Goal: Task Accomplishment & Management: Manage account settings

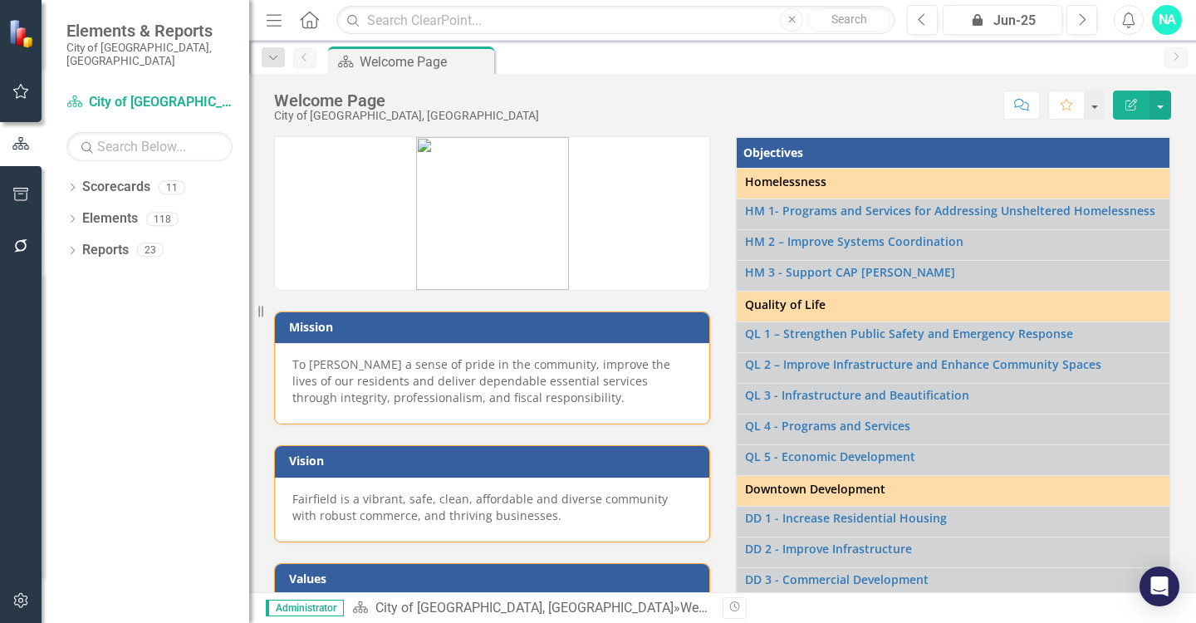
click at [64, 174] on div "Dropdown Scorecards 11 Dropdown City of [GEOGRAPHIC_DATA], [GEOGRAPHIC_DATA] Ci…" at bounding box center [146, 398] width 208 height 449
click at [74, 184] on icon "Dropdown" at bounding box center [72, 188] width 12 height 9
click at [81, 213] on icon "Dropdown" at bounding box center [81, 218] width 12 height 10
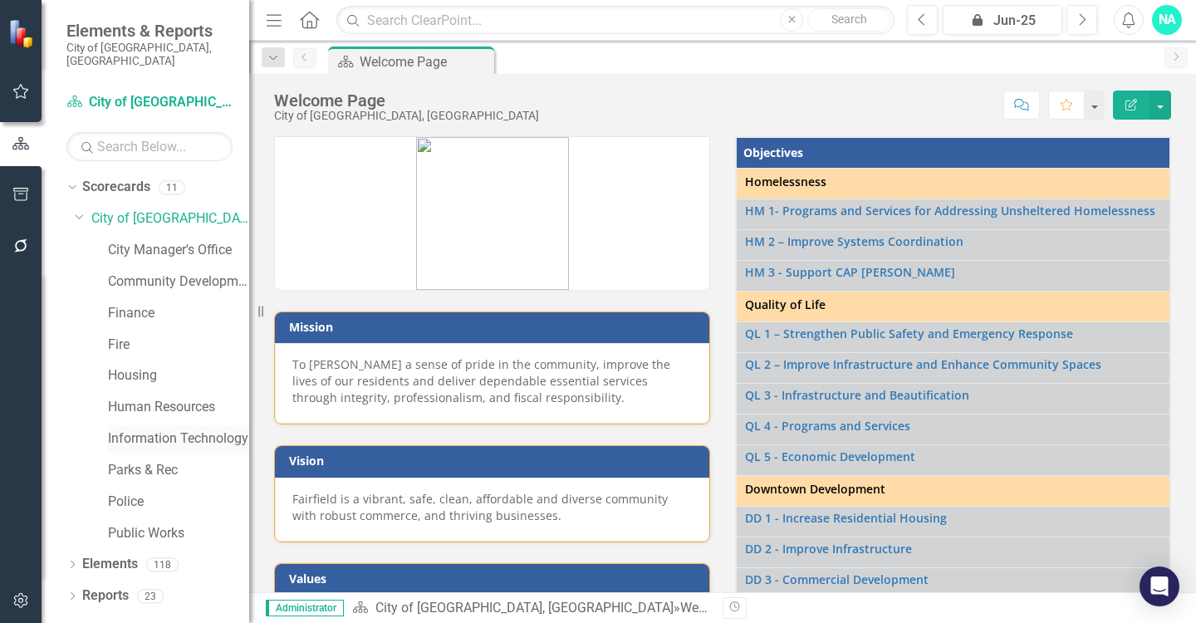
click at [134, 429] on link "Information Technology" at bounding box center [178, 438] width 141 height 19
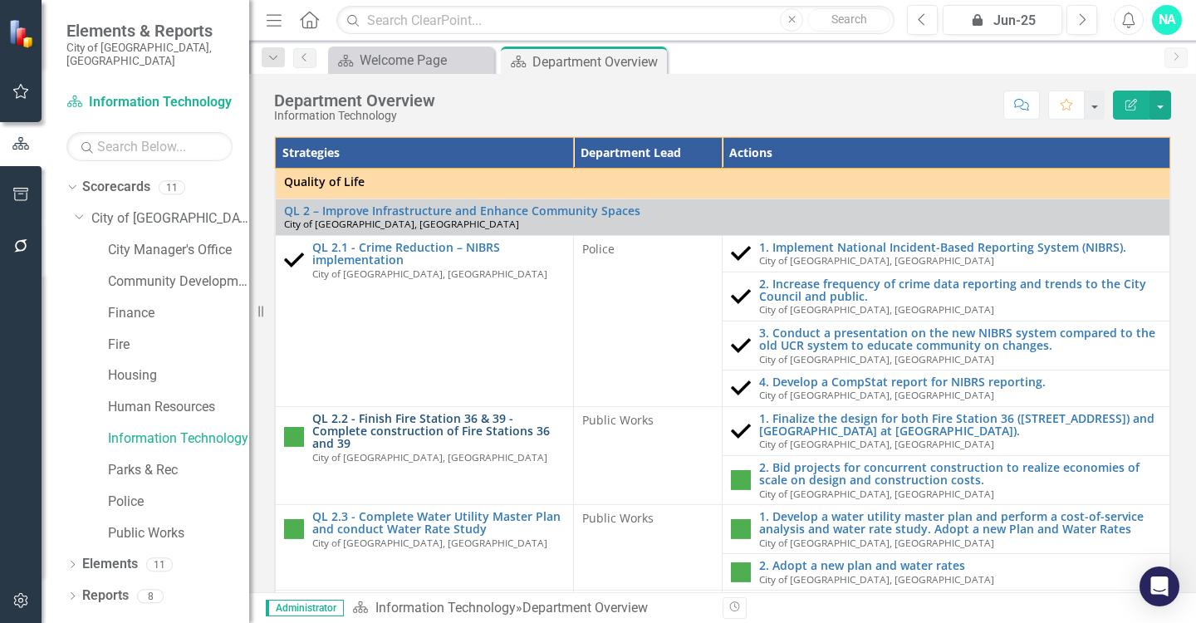
click at [365, 412] on link "QL 2.2 - Finish Fire Station 36 & 39 - Complete construction of Fire Stations 3…" at bounding box center [438, 431] width 252 height 38
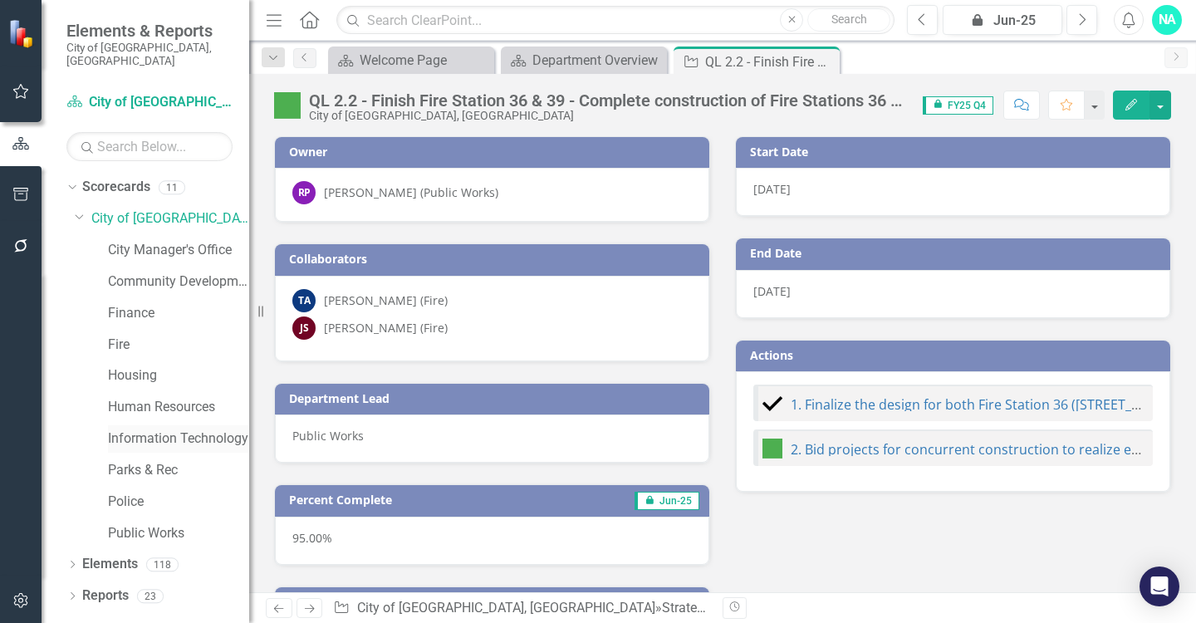
click at [177, 429] on link "Information Technology" at bounding box center [178, 438] width 141 height 19
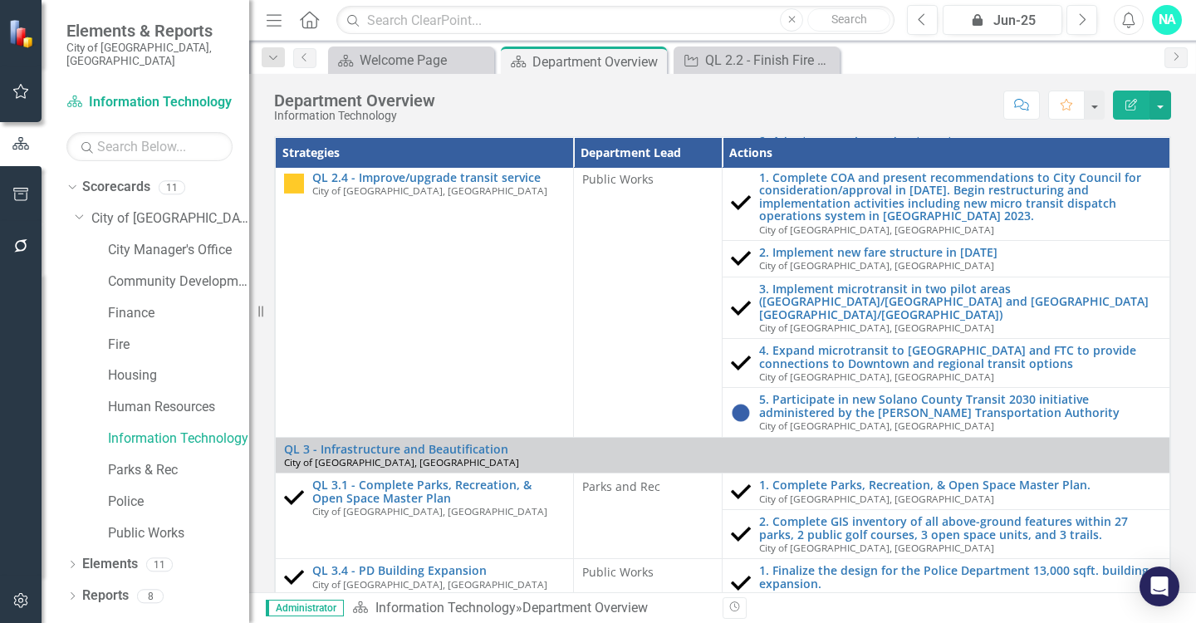
scroll to position [439, 0]
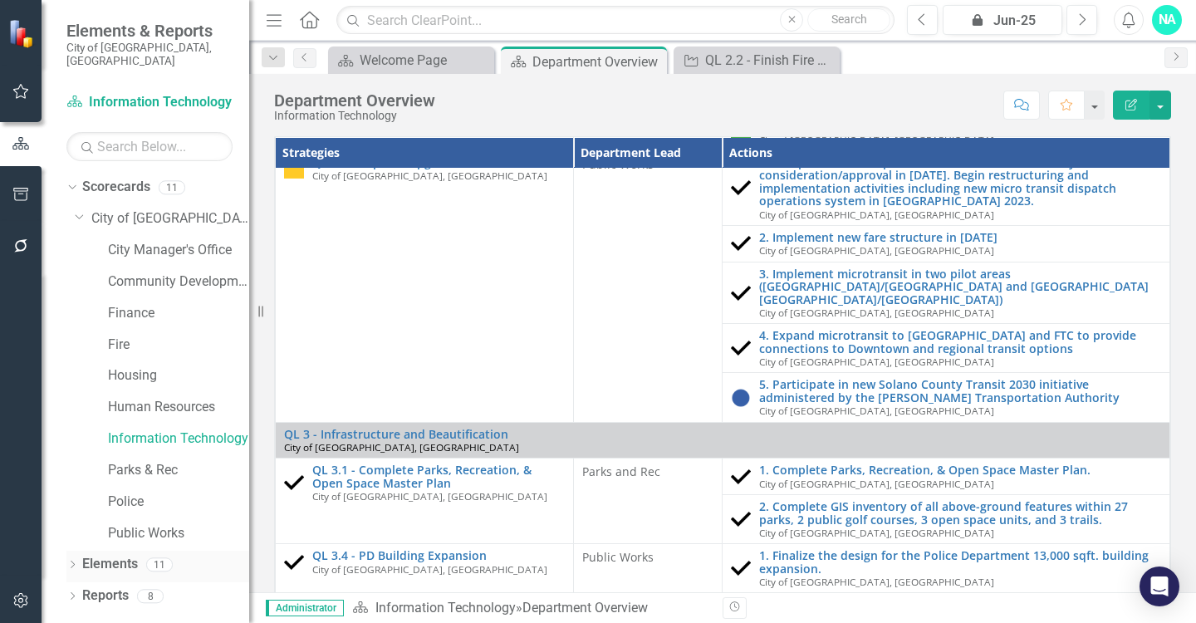
click at [67, 561] on icon "Dropdown" at bounding box center [72, 565] width 12 height 9
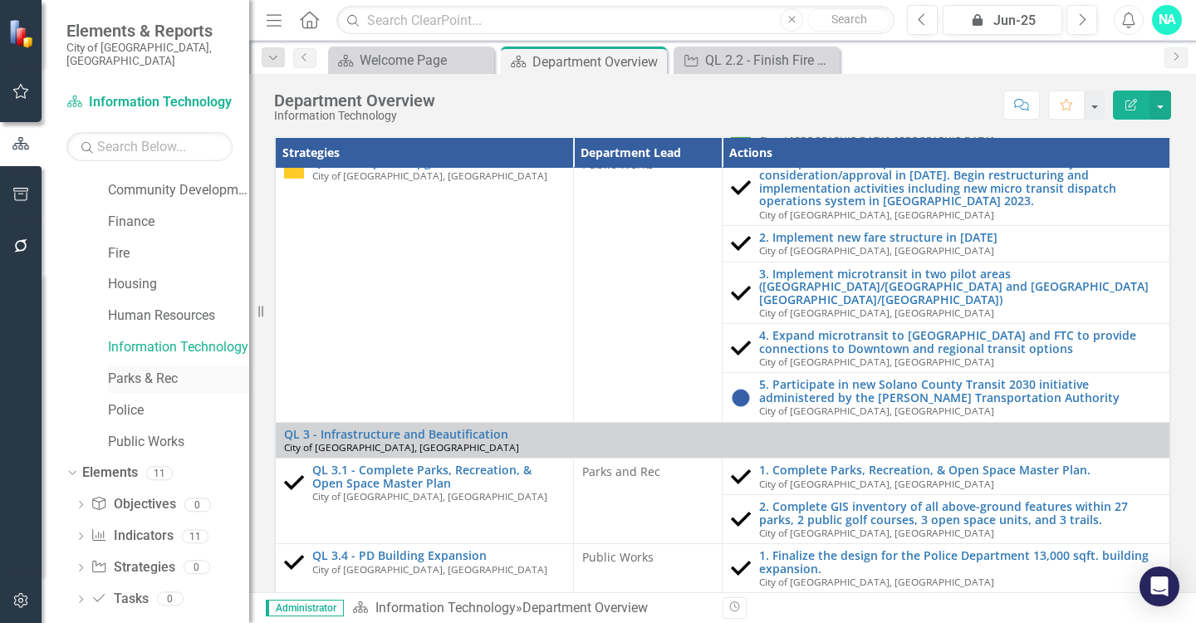
scroll to position [90, 0]
click at [79, 503] on icon "Dropdown" at bounding box center [81, 507] width 12 height 9
click at [84, 535] on icon "Dropdown" at bounding box center [81, 539] width 12 height 9
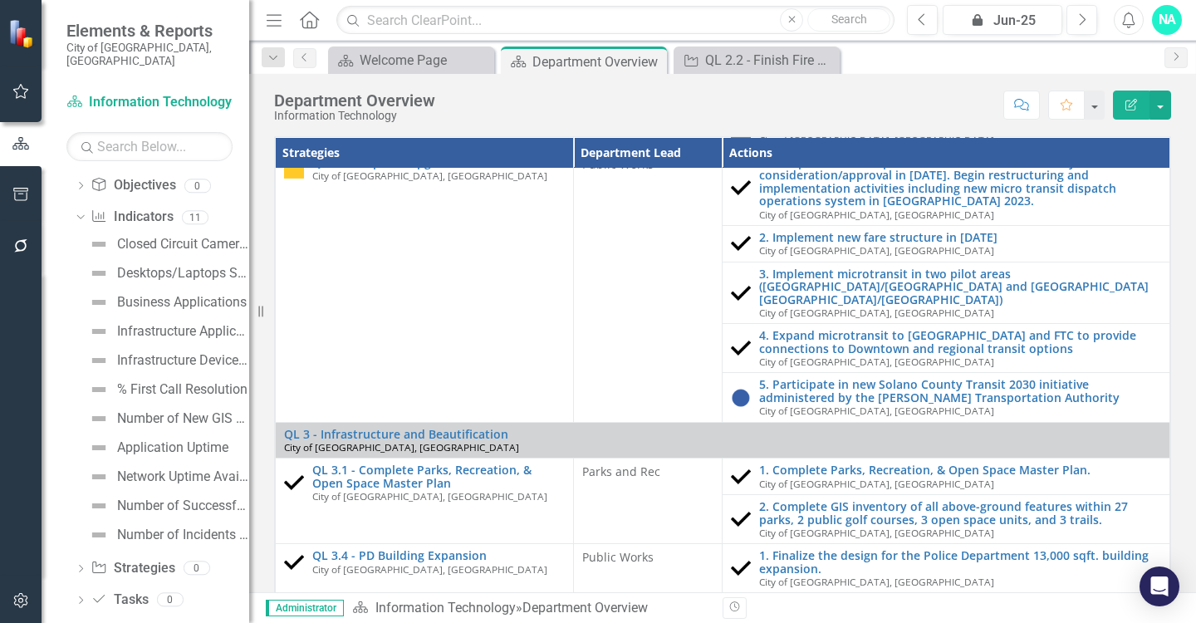
scroll to position [409, 0]
click at [130, 237] on div "Closed Circuit Cameras Supported" at bounding box center [183, 244] width 132 height 15
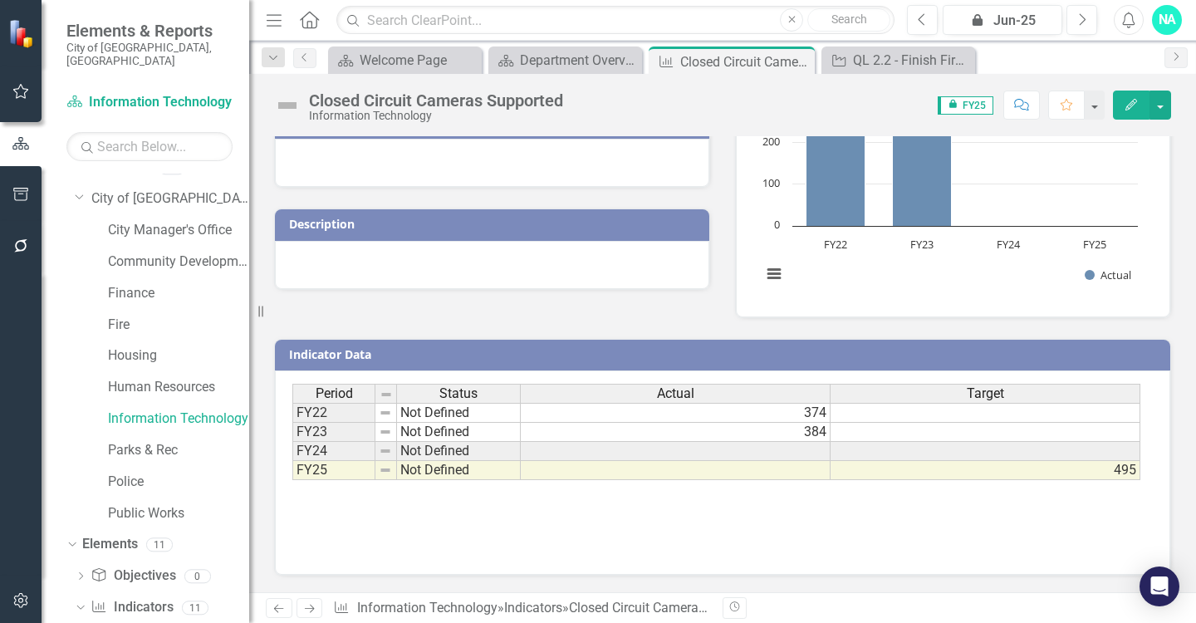
scroll to position [232, 0]
click at [145, 598] on link "Indicator Indicators" at bounding box center [132, 607] width 82 height 19
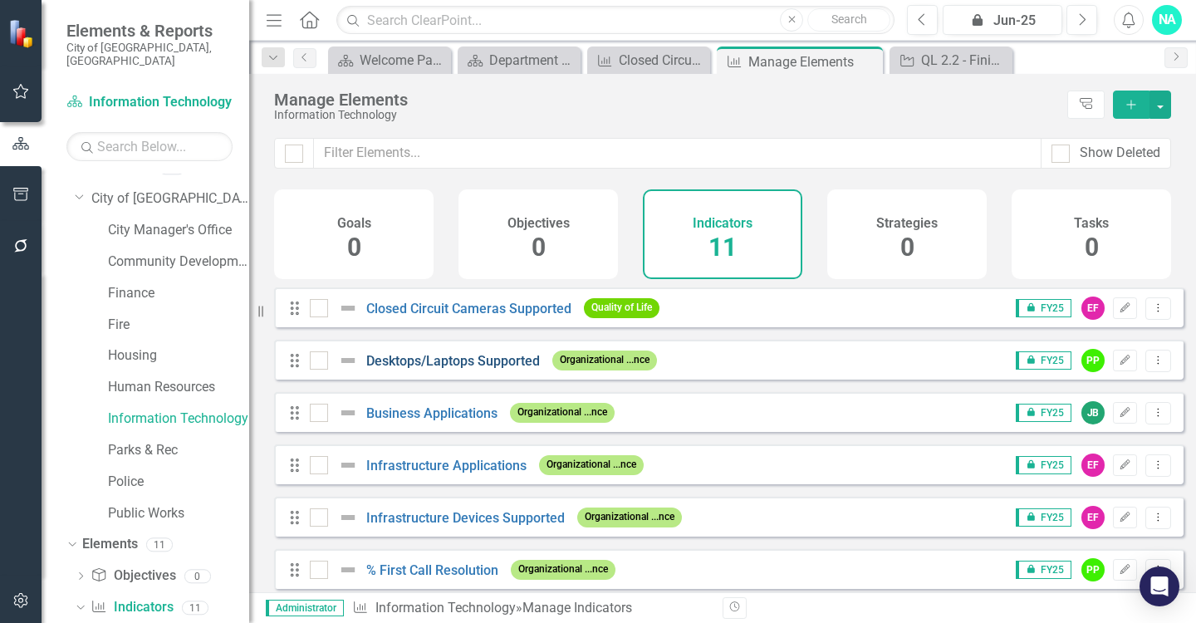
click at [454, 369] on link "Desktops/Laptops Supported" at bounding box center [453, 361] width 174 height 16
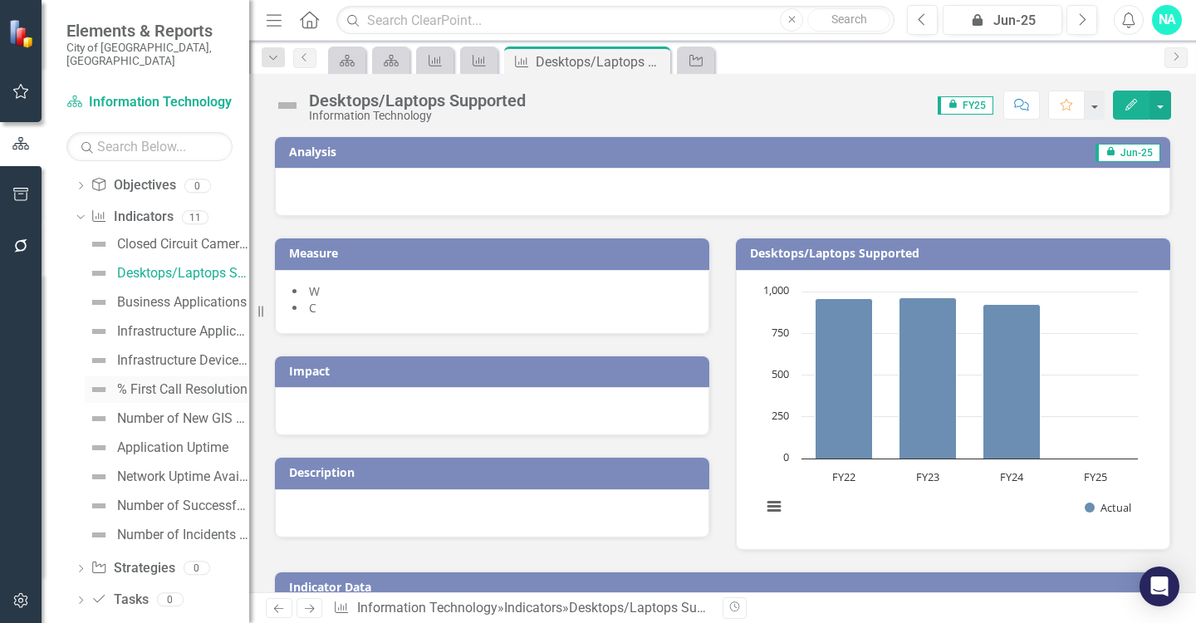
scroll to position [409, 0]
click at [174, 237] on div "Closed Circuit Cameras Supported" at bounding box center [183, 244] width 132 height 15
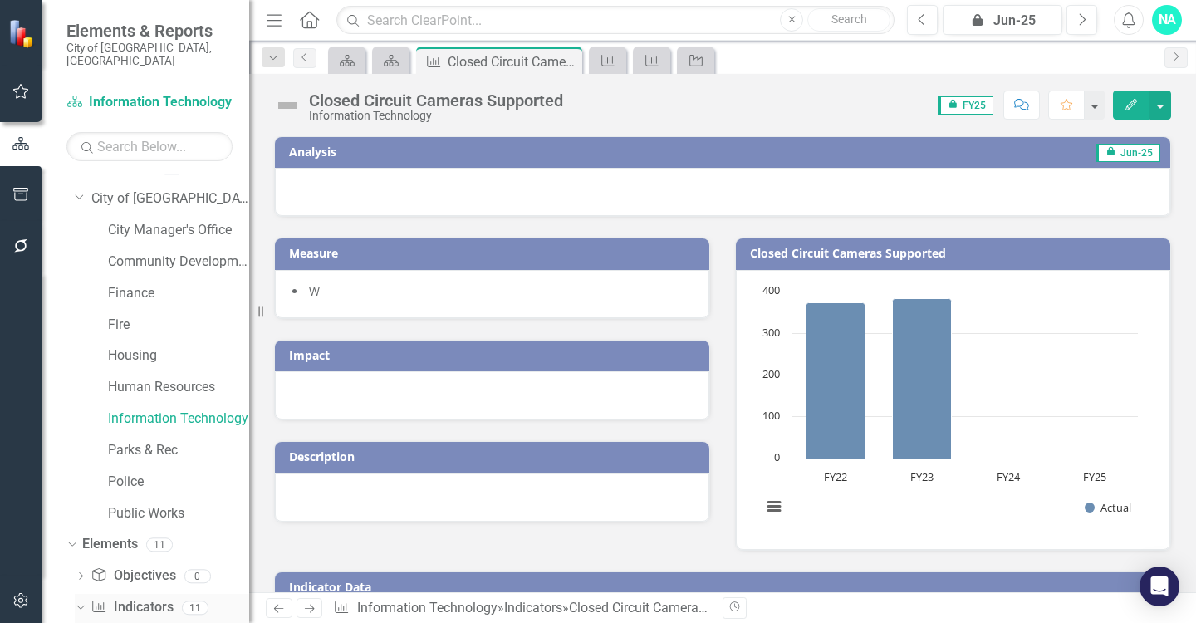
click at [142, 598] on link "Indicator Indicators" at bounding box center [132, 607] width 82 height 19
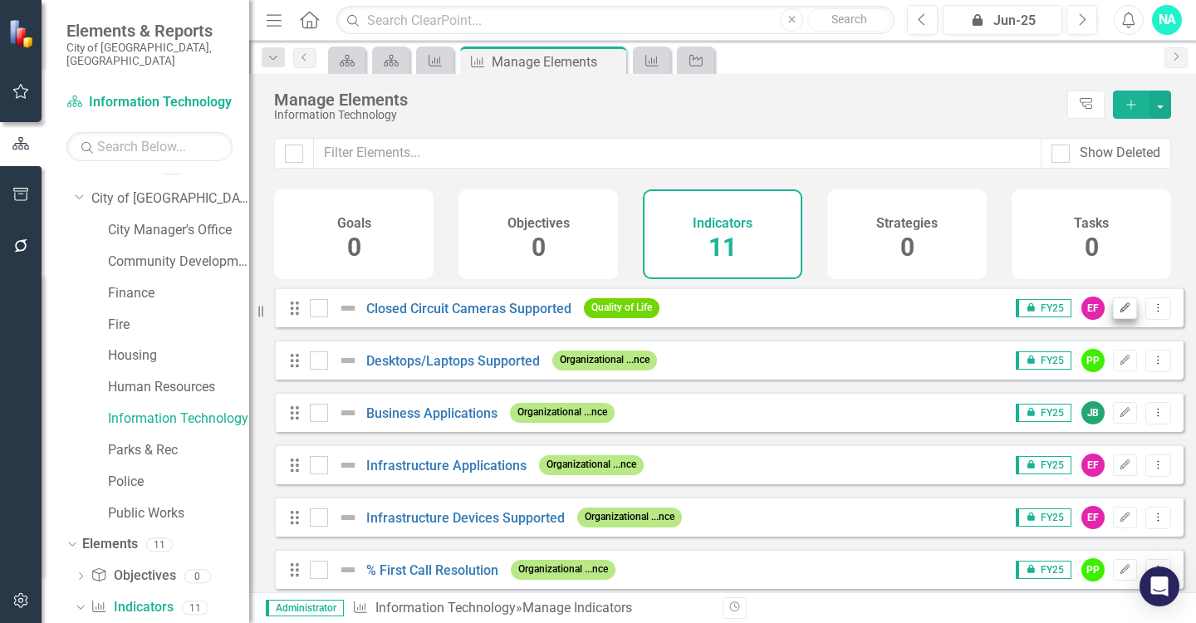
click at [1118, 313] on icon "Edit" at bounding box center [1124, 308] width 12 height 10
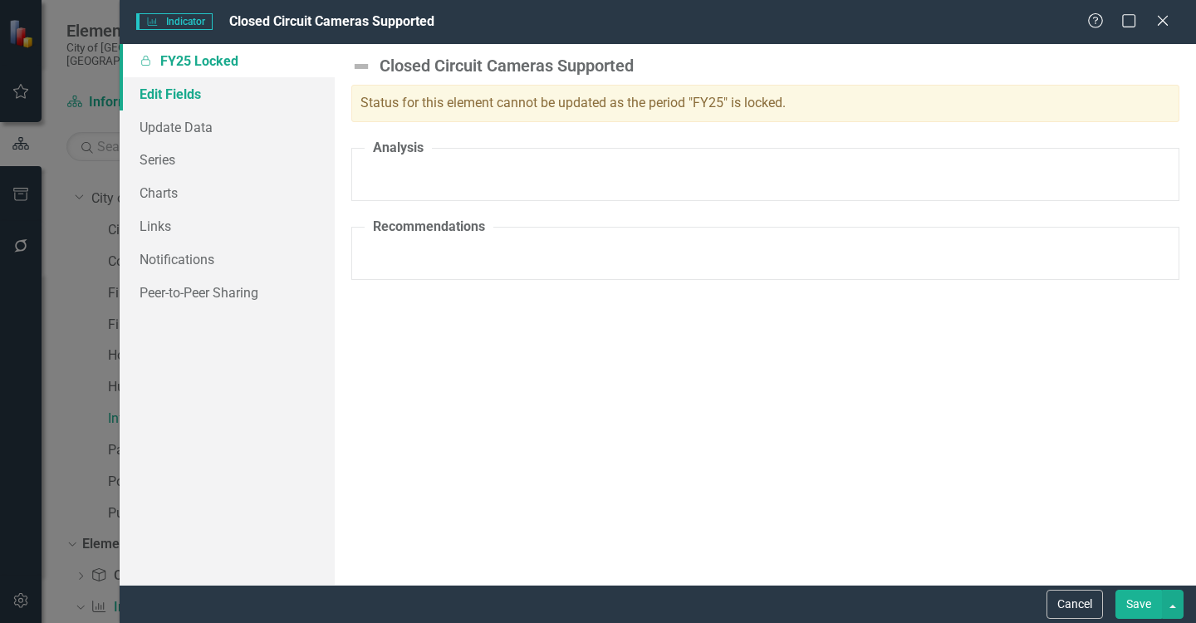
click at [169, 95] on link "Edit Fields" at bounding box center [227, 93] width 215 height 33
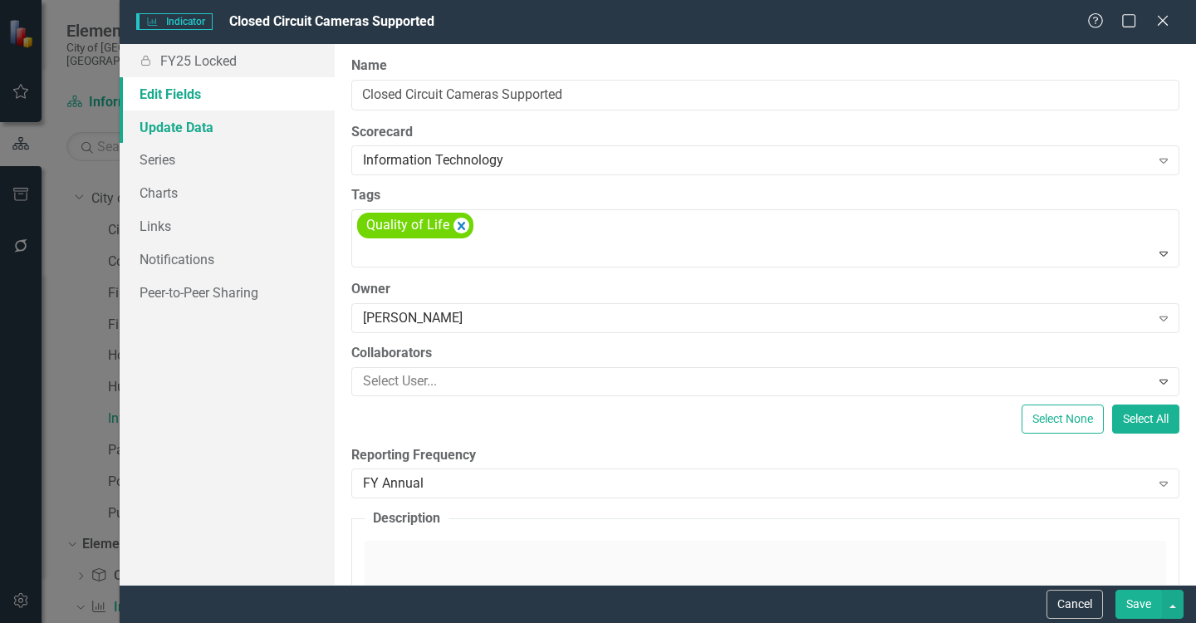
click at [169, 117] on link "Update Data" at bounding box center [227, 126] width 215 height 33
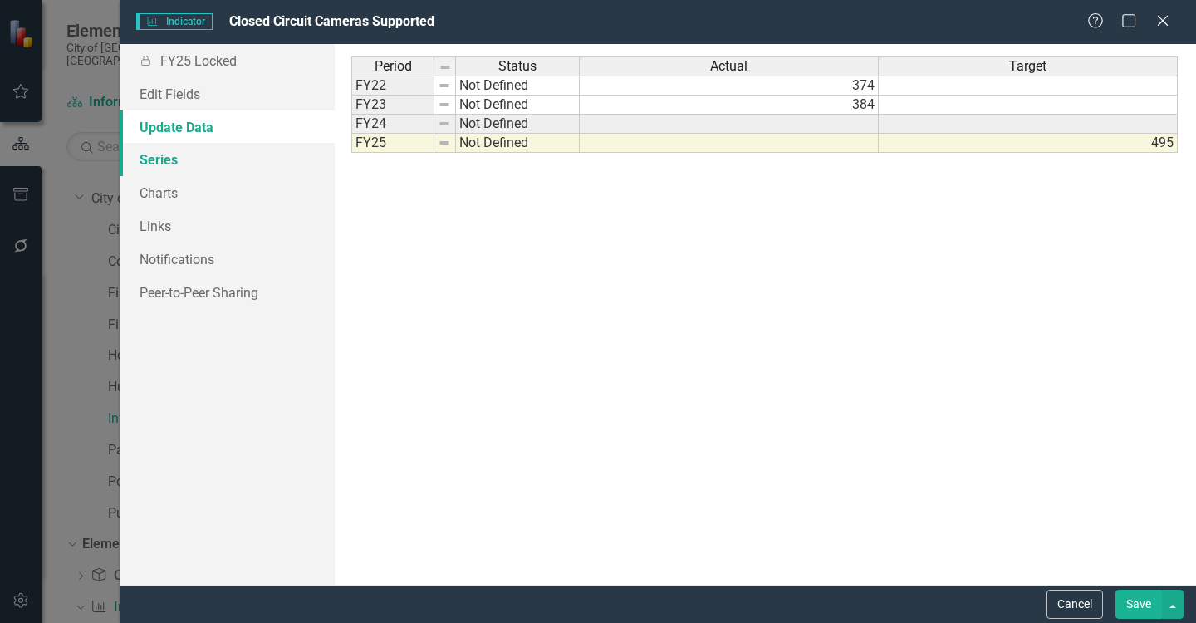
click at [181, 158] on link "Series" at bounding box center [227, 159] width 215 height 33
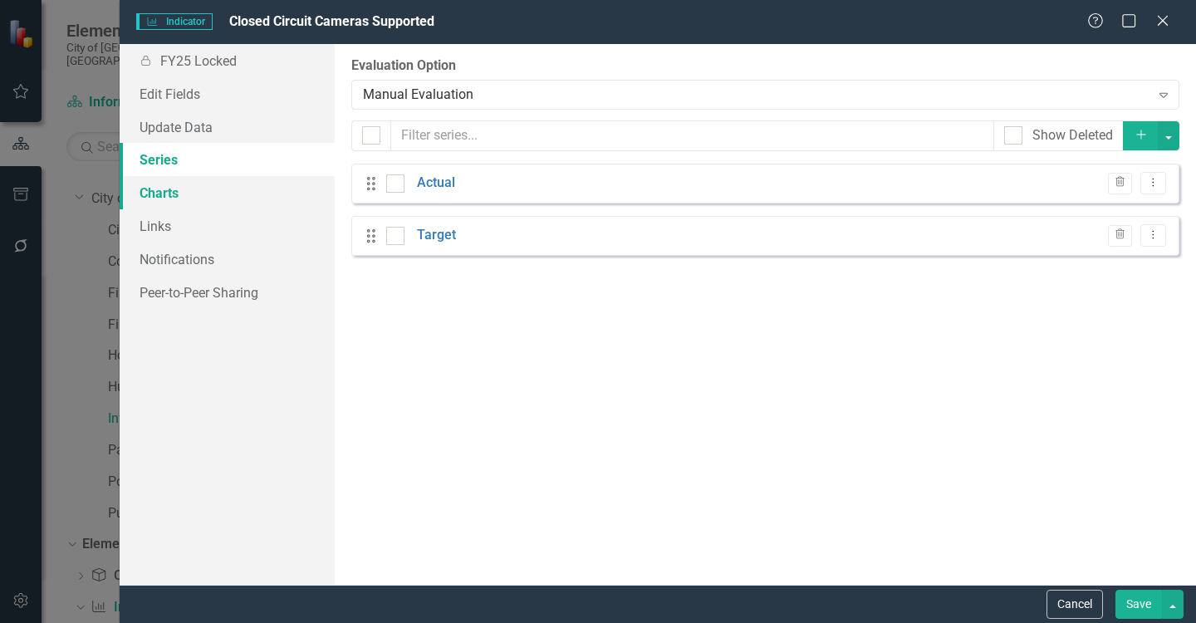
click at [170, 192] on link "Charts" at bounding box center [227, 192] width 215 height 33
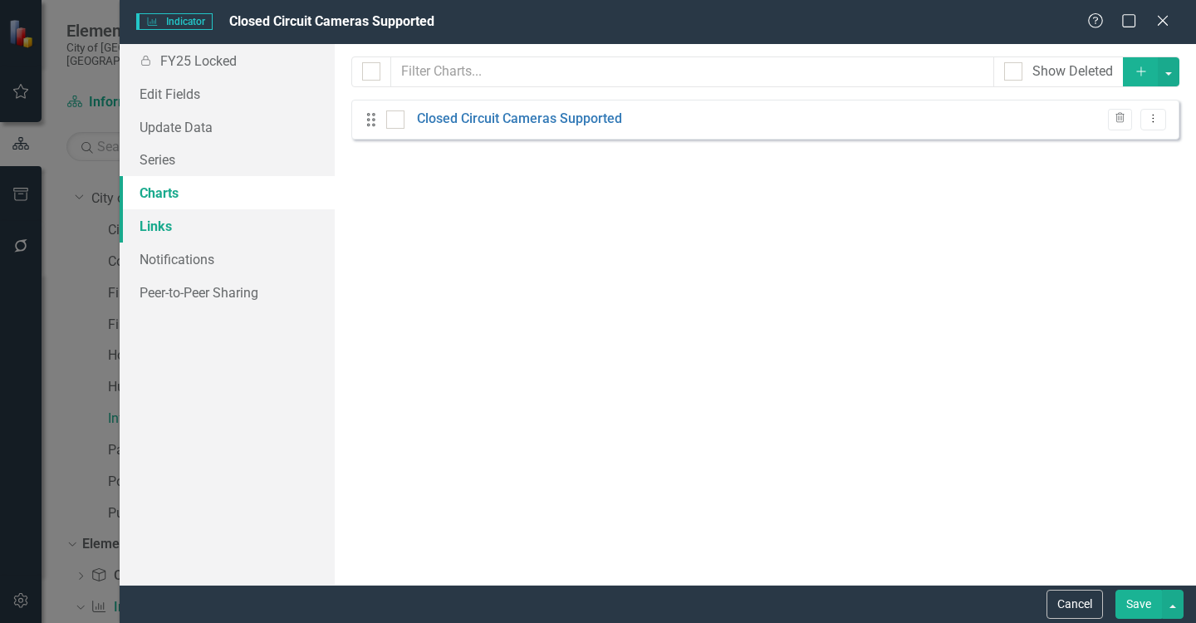
click at [168, 218] on link "Links" at bounding box center [227, 225] width 215 height 33
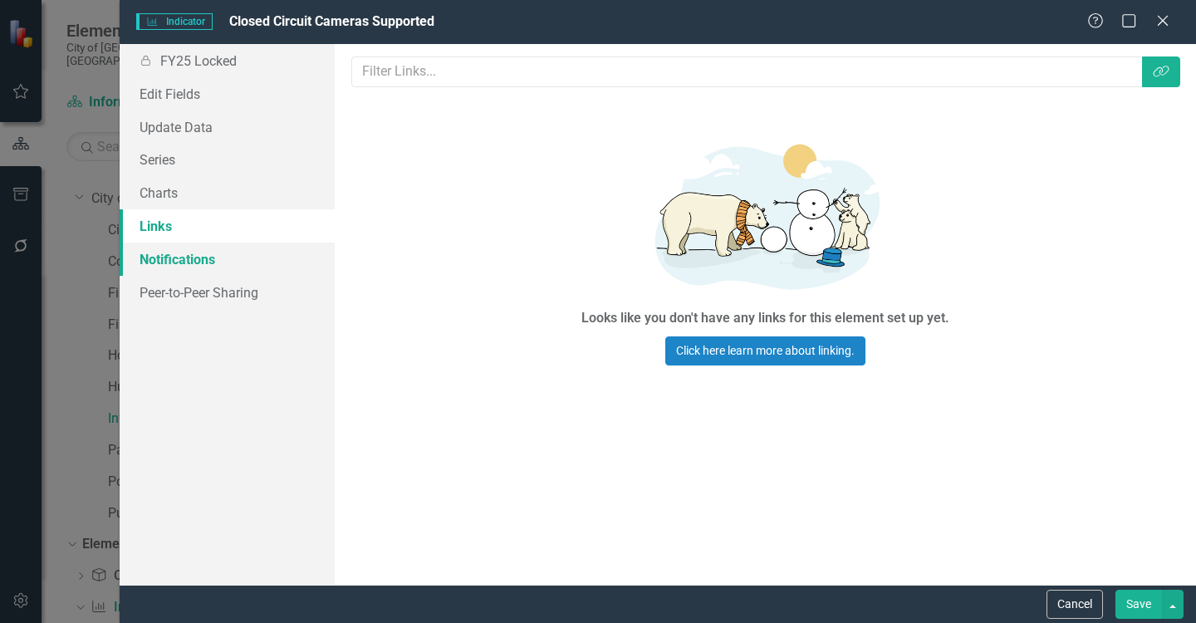
click at [174, 262] on link "Notifications" at bounding box center [227, 258] width 215 height 33
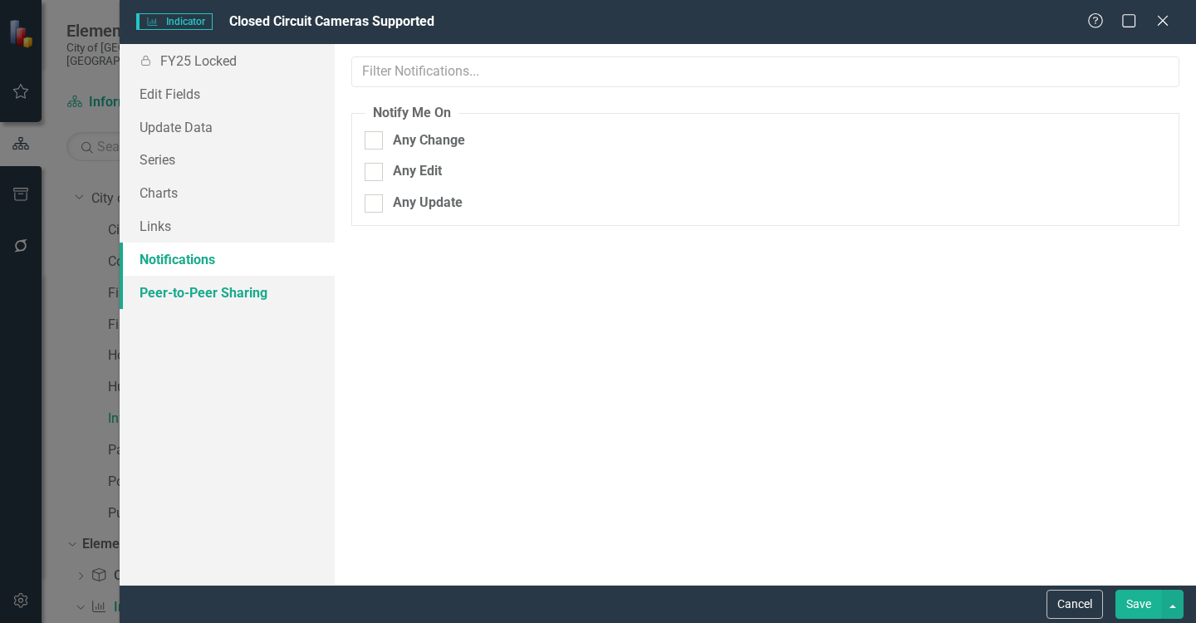
click at [178, 296] on link "Peer-to-Peer Sharing" at bounding box center [227, 292] width 215 height 33
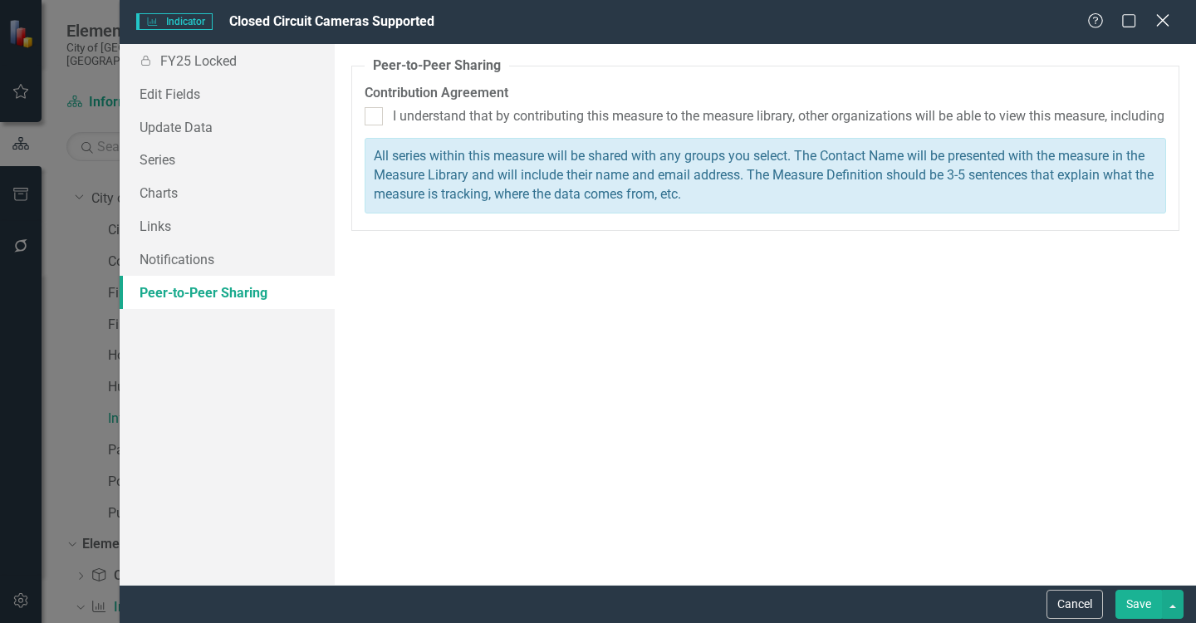
click at [1164, 29] on div "Close" at bounding box center [1162, 22] width 21 height 22
